Goal: Communication & Community: Answer question/provide support

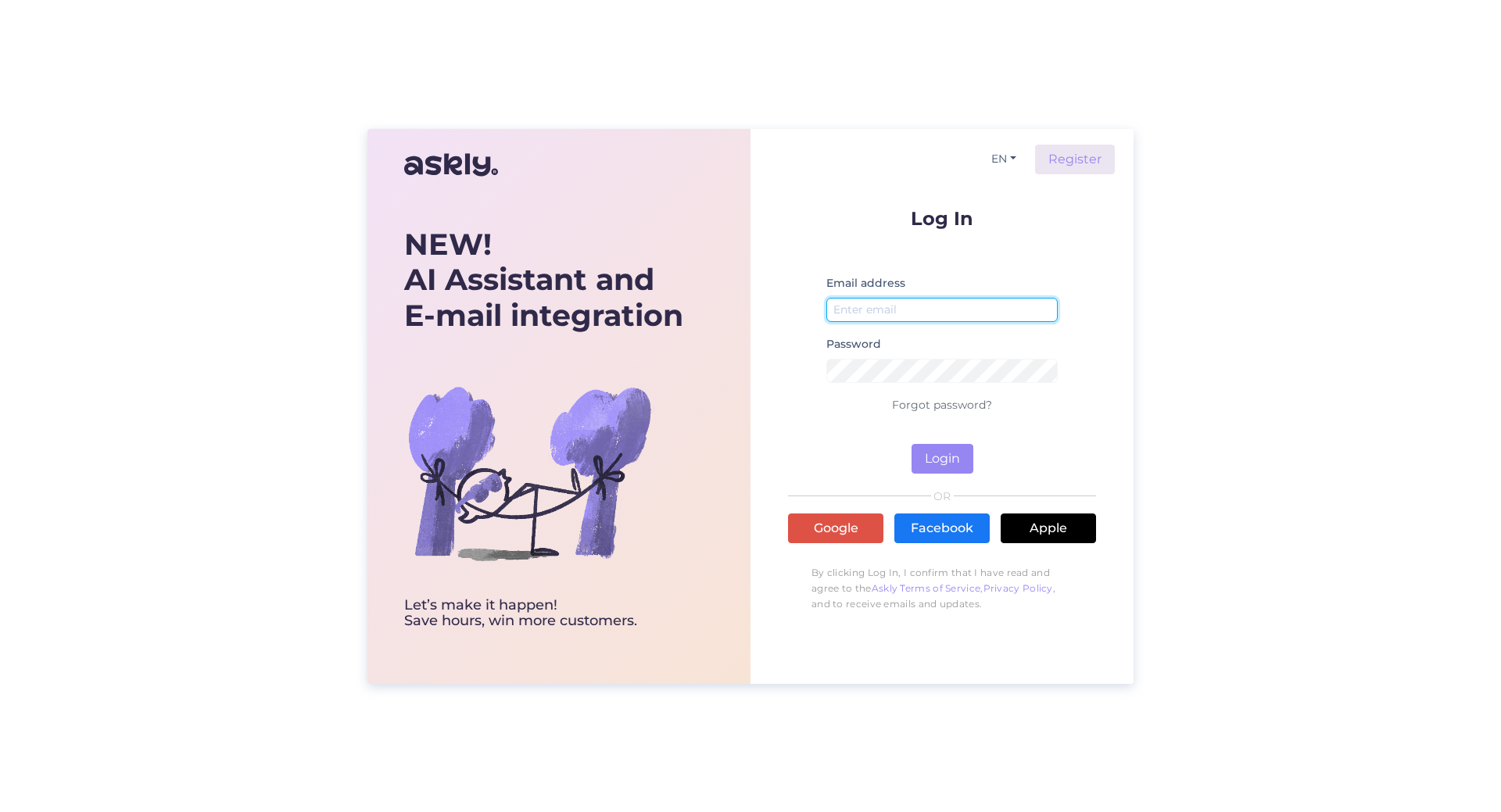
click at [866, 308] on input "email" at bounding box center [942, 309] width 231 height 24
click at [864, 534] on link "Google" at bounding box center [836, 528] width 95 height 30
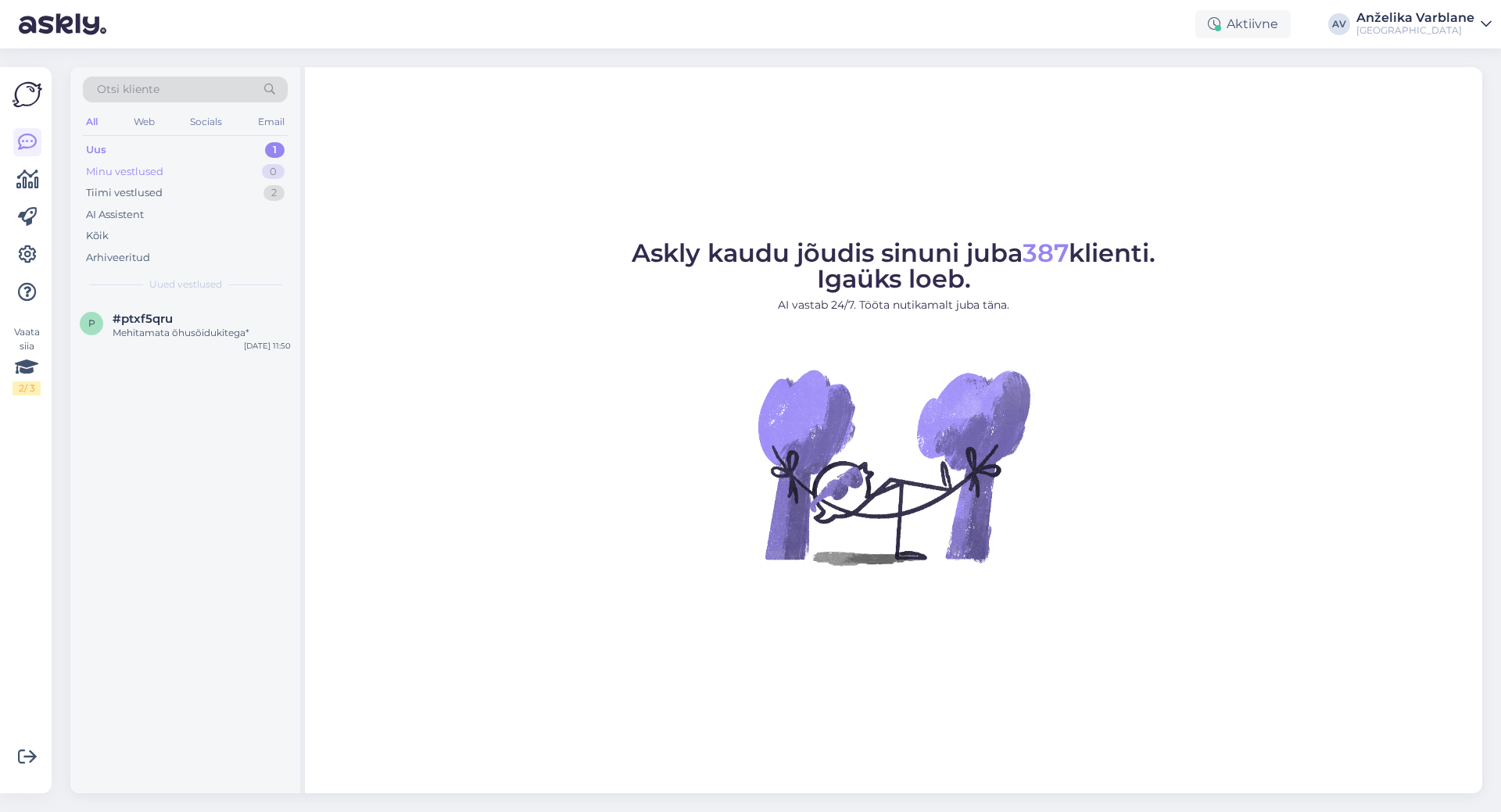
click at [189, 172] on div "Minu vestlused 0" at bounding box center [185, 172] width 205 height 22
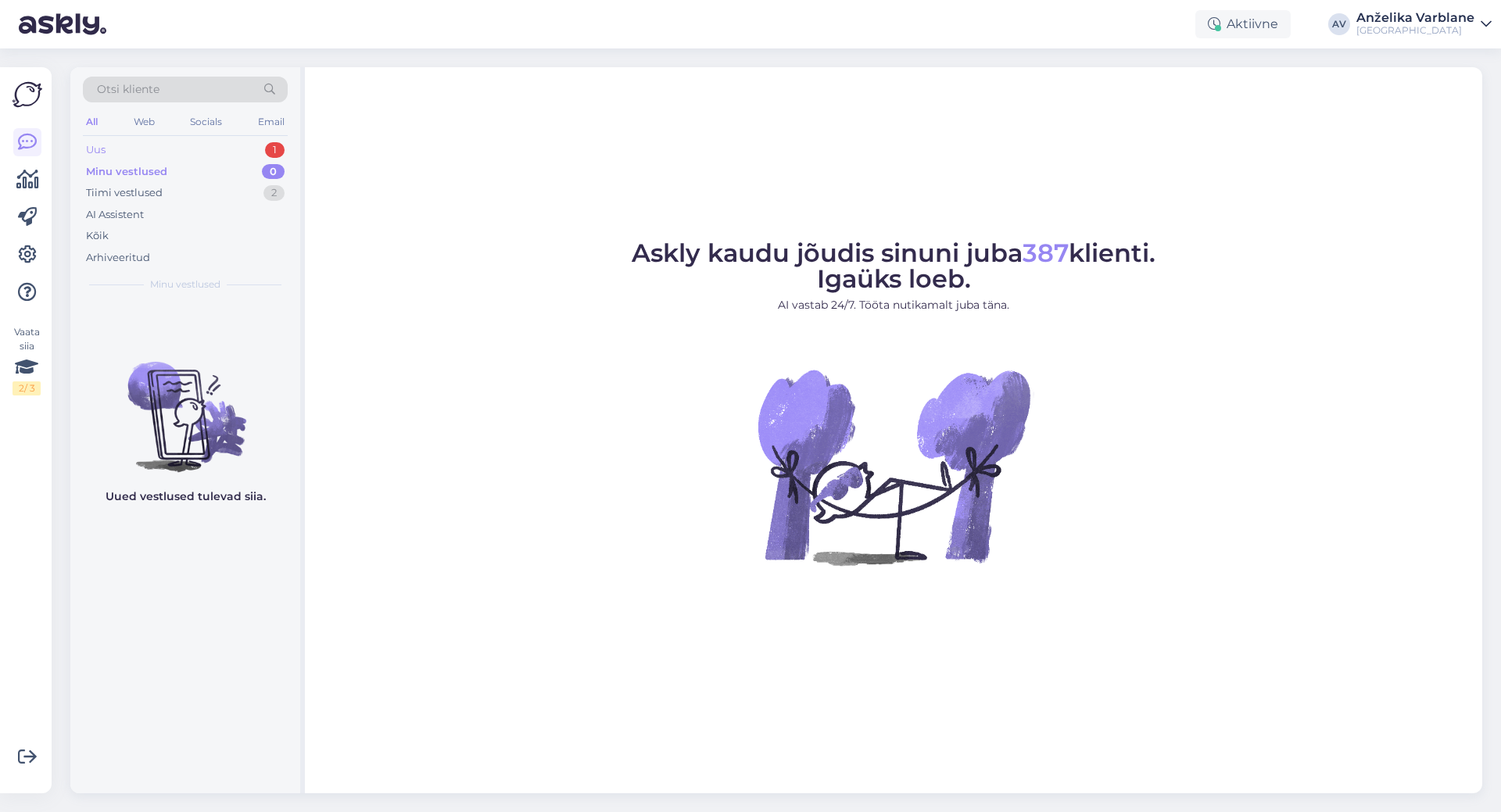
click at [171, 148] on div "Uus 1" at bounding box center [185, 150] width 205 height 22
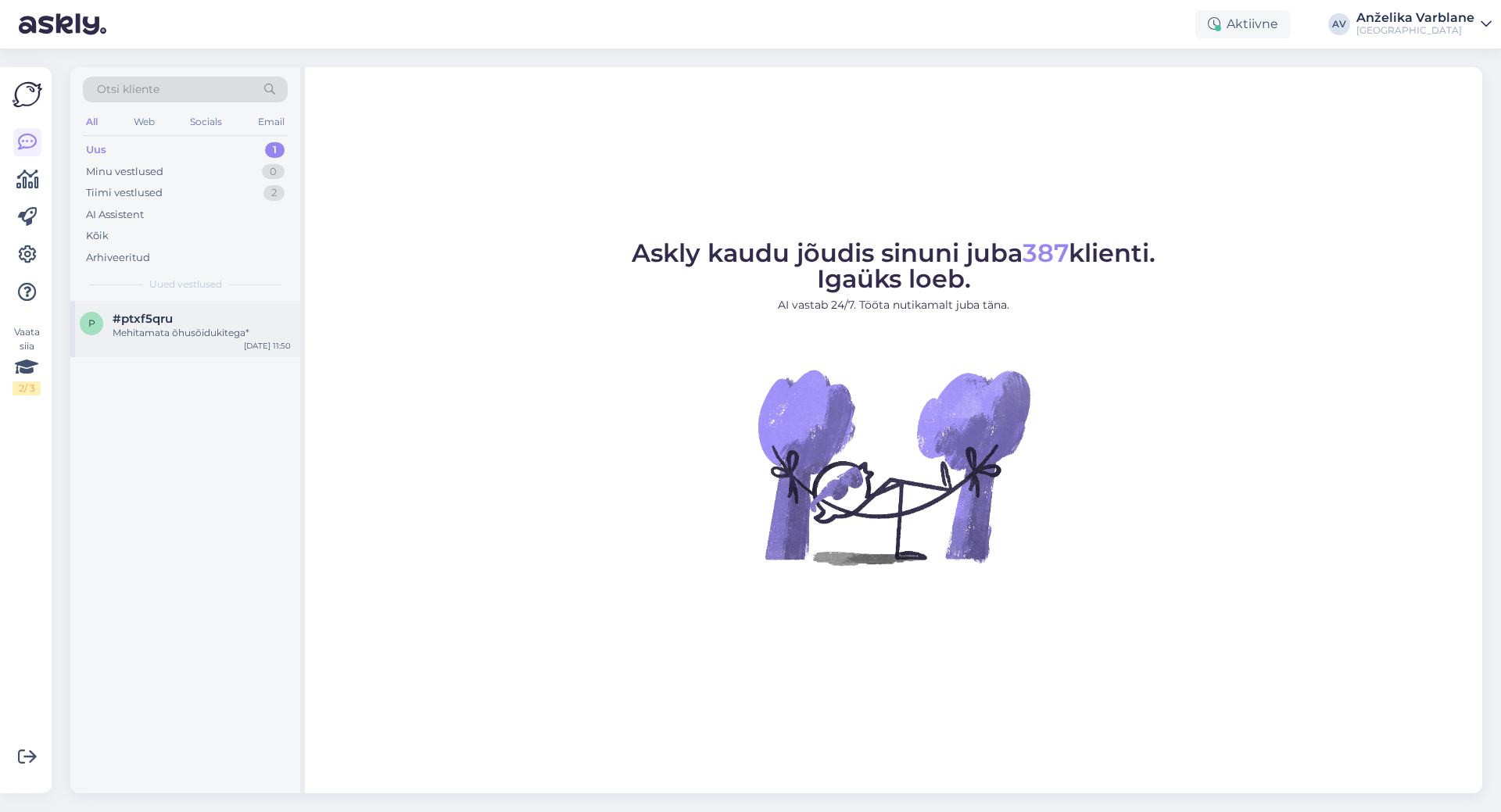
click at [166, 345] on div "p #ptxf5qru Mehitamata õhusõidukitega* [DATE] 11:50" at bounding box center [185, 329] width 230 height 57
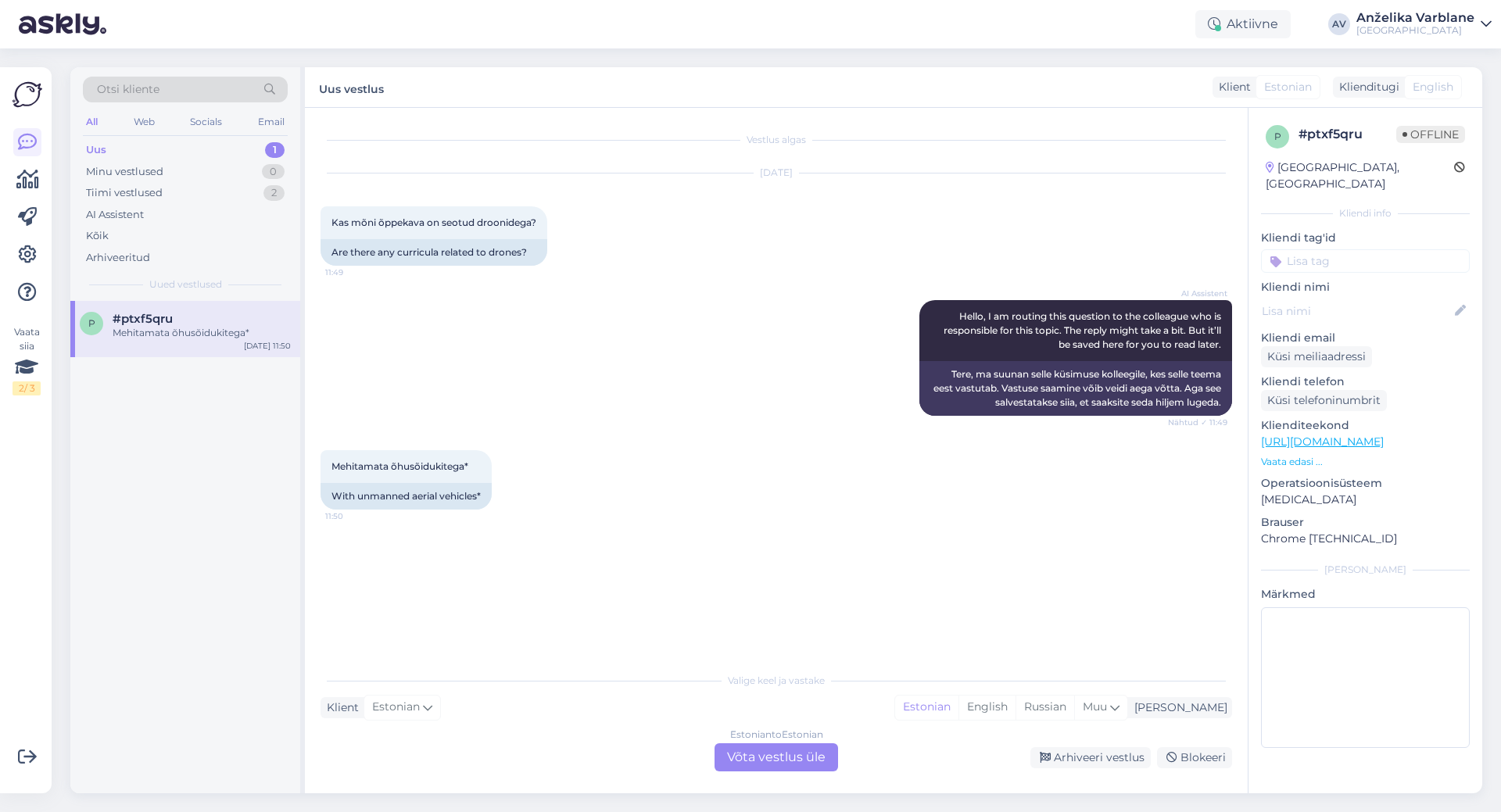
click at [780, 750] on div "Estonian to Estonian Võta vestlus üle" at bounding box center [776, 757] width 124 height 28
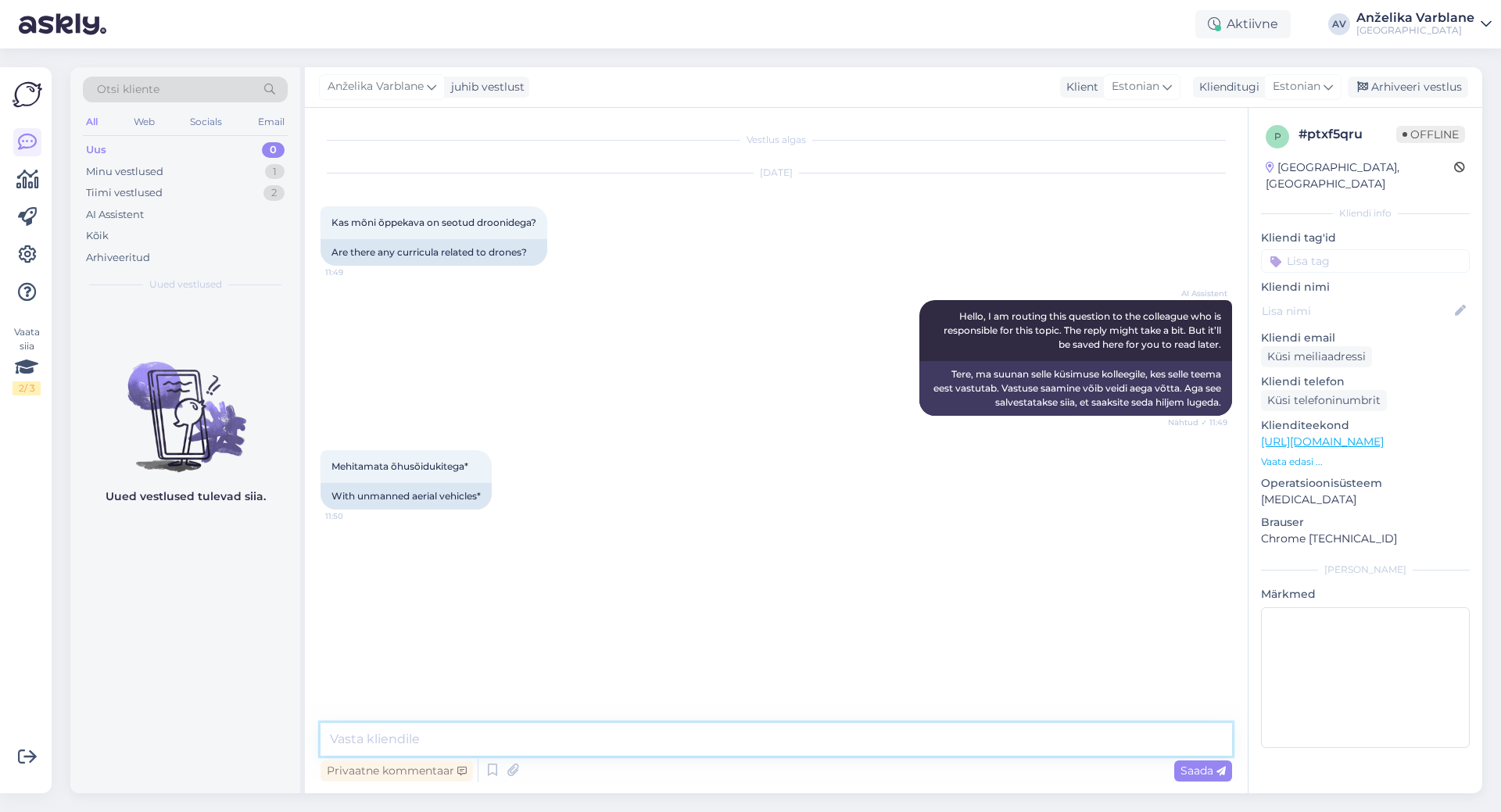
click at [780, 750] on textarea at bounding box center [776, 739] width 912 height 33
type textarea "Tere! Jah, robotitehnika"
click at [1318, 455] on p "Vaata edasi ..." at bounding box center [1365, 462] width 209 height 14
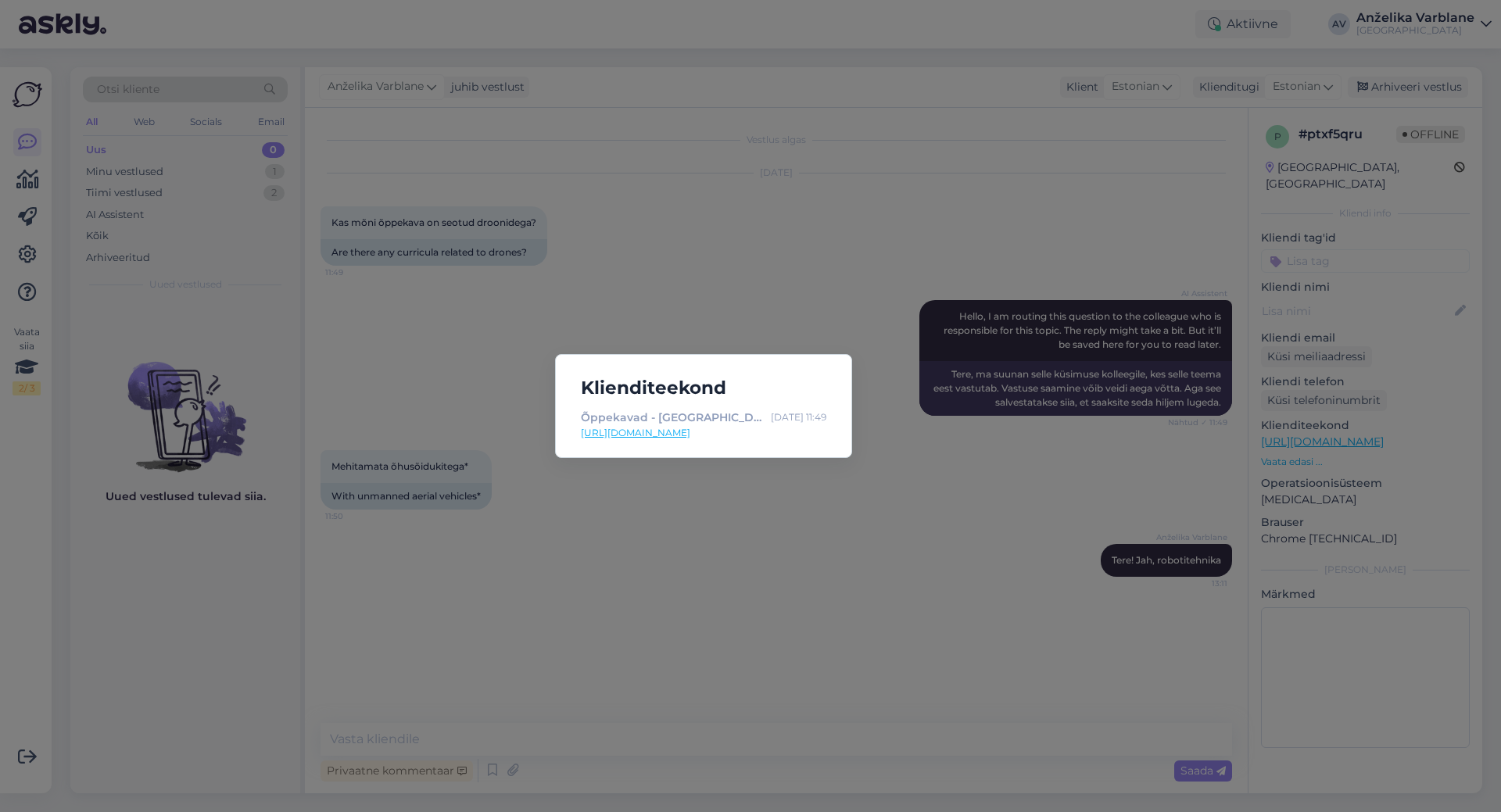
click at [1318, 448] on div "Klienditeekond Õppekavad - [GEOGRAPHIC_DATA] [DATE] 11:49 [URL][DOMAIN_NAME]" at bounding box center [750, 406] width 1501 height 812
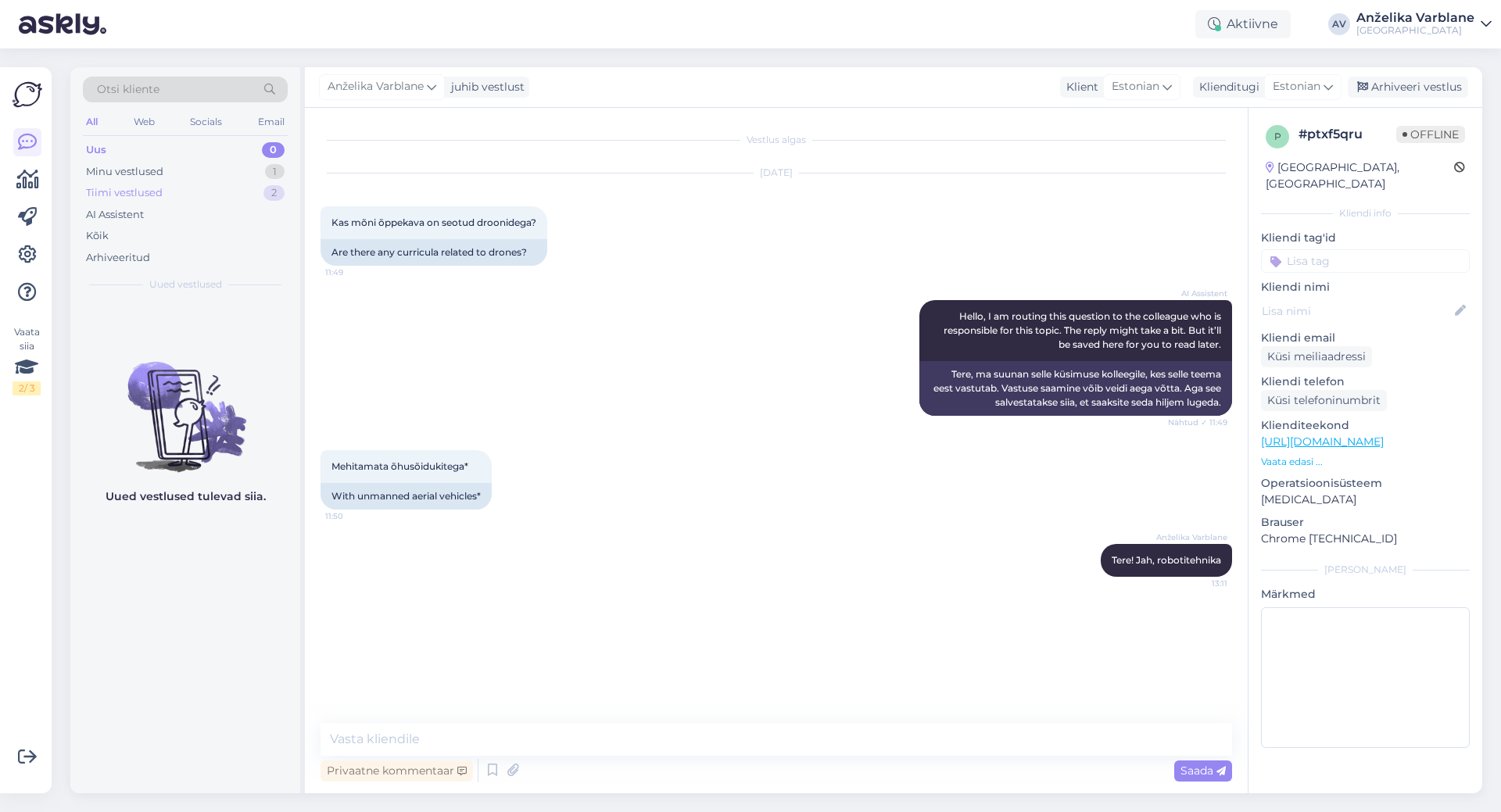
click at [162, 191] on div "Tiimi vestlused 2" at bounding box center [185, 193] width 205 height 22
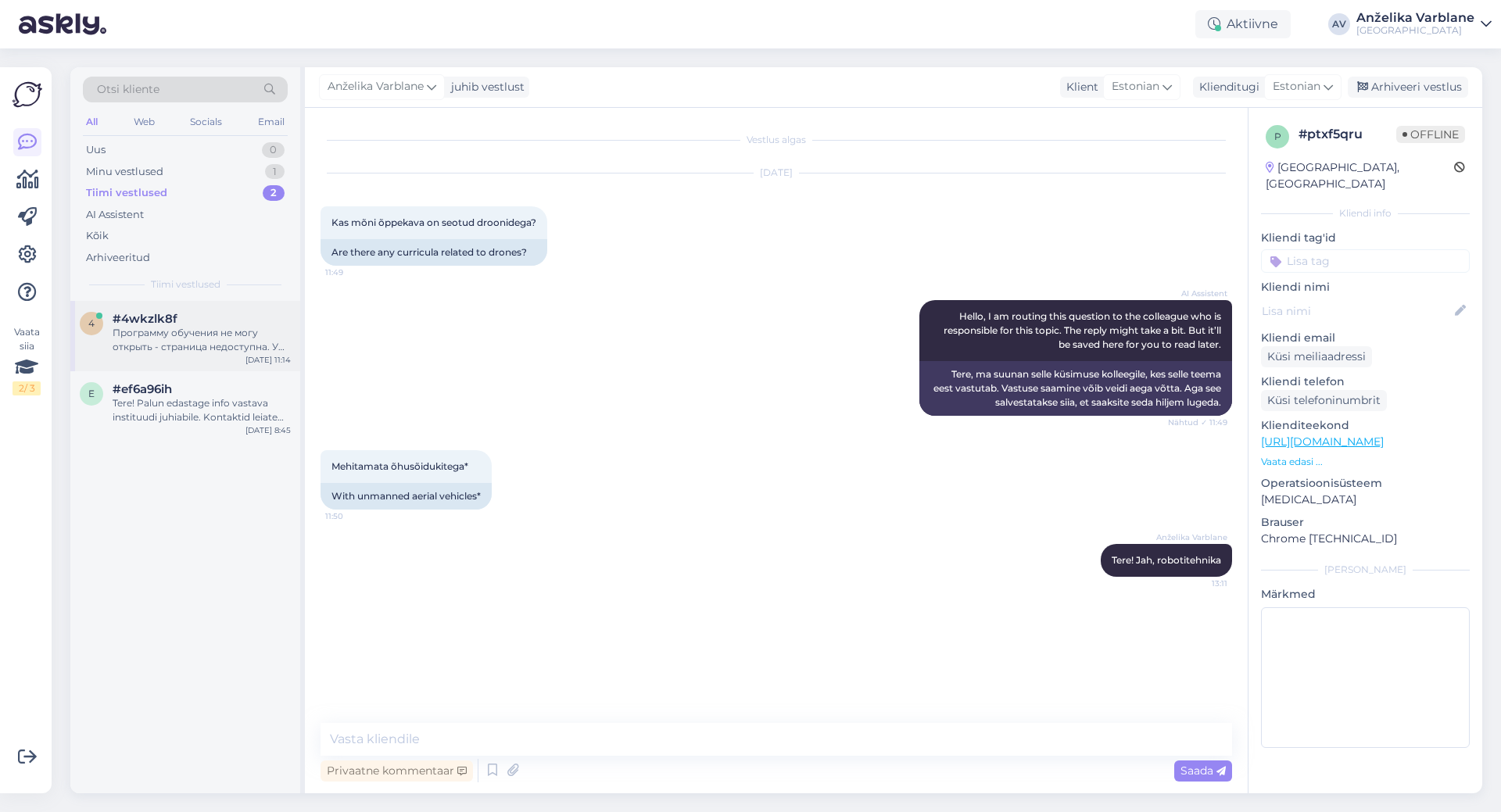
click at [192, 339] on div "Программу обучения не могу открыть - страница недоступна. У вас есть возможност…" at bounding box center [202, 340] width 178 height 28
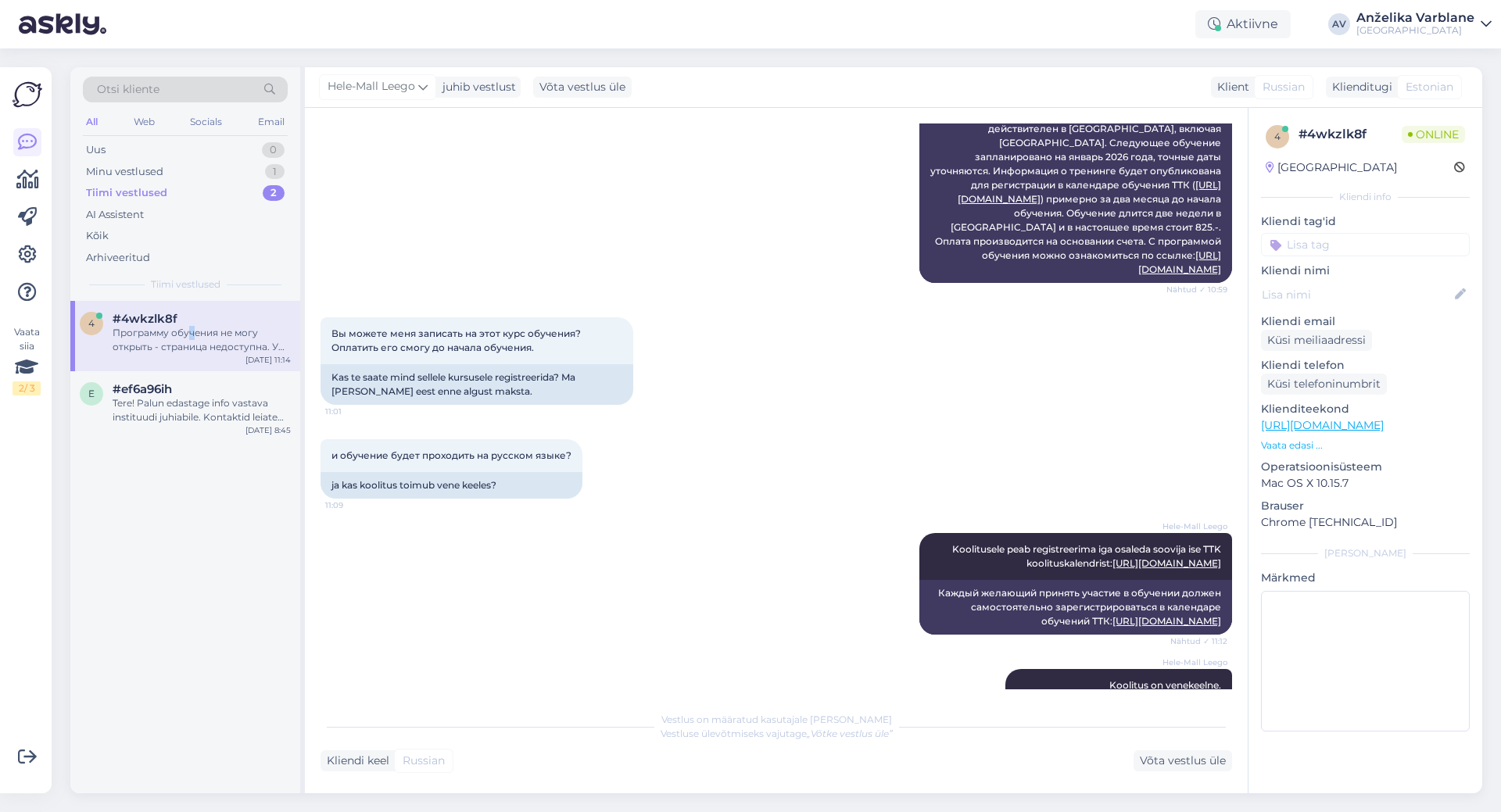
scroll to position [731, 0]
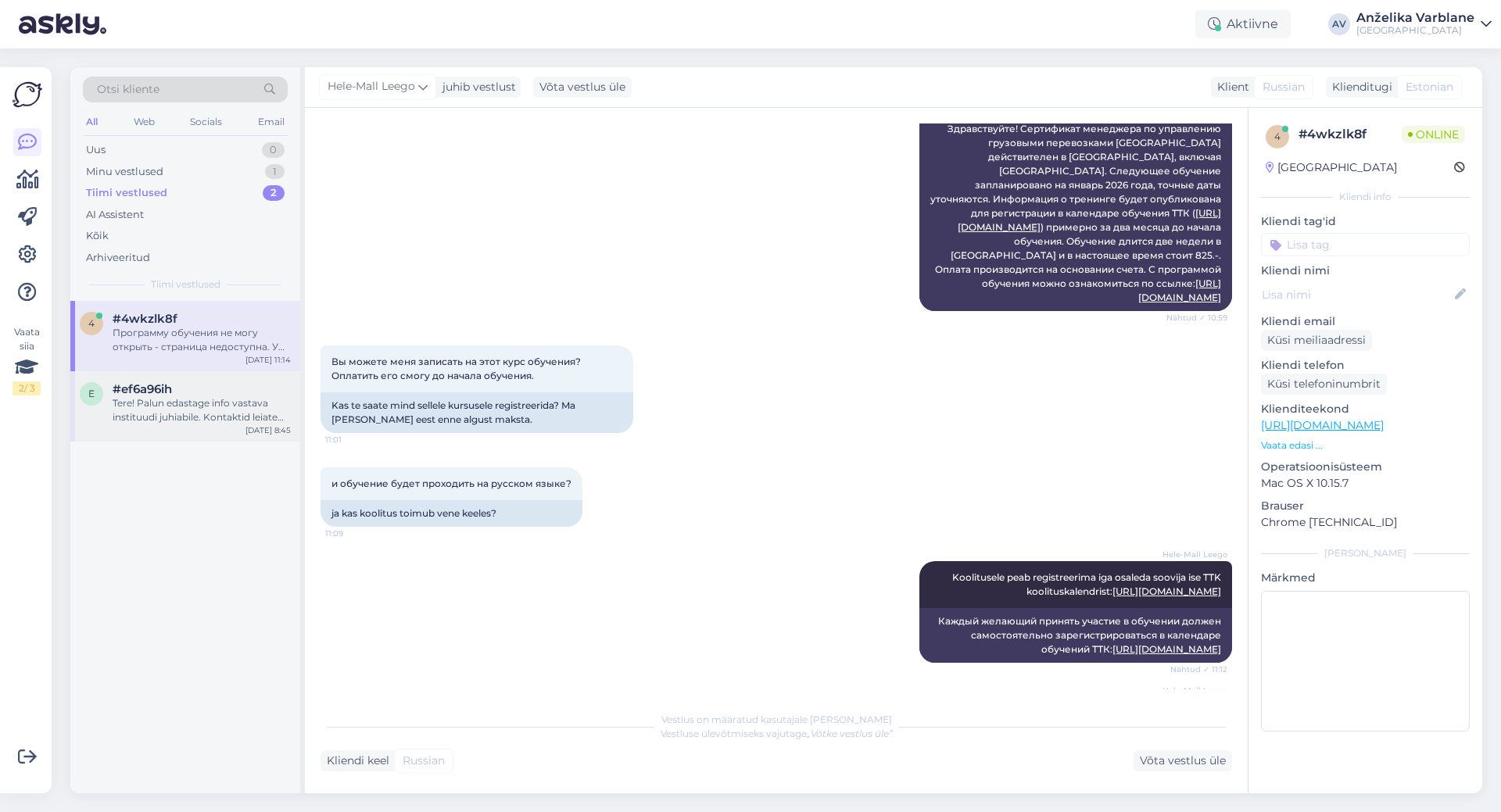
click at [213, 427] on div "e #ef6a96ih Tere! Palun edastage info vastava instituudi juhiabile. Kontaktid l…" at bounding box center [185, 406] width 230 height 70
